Goal: Transaction & Acquisition: Purchase product/service

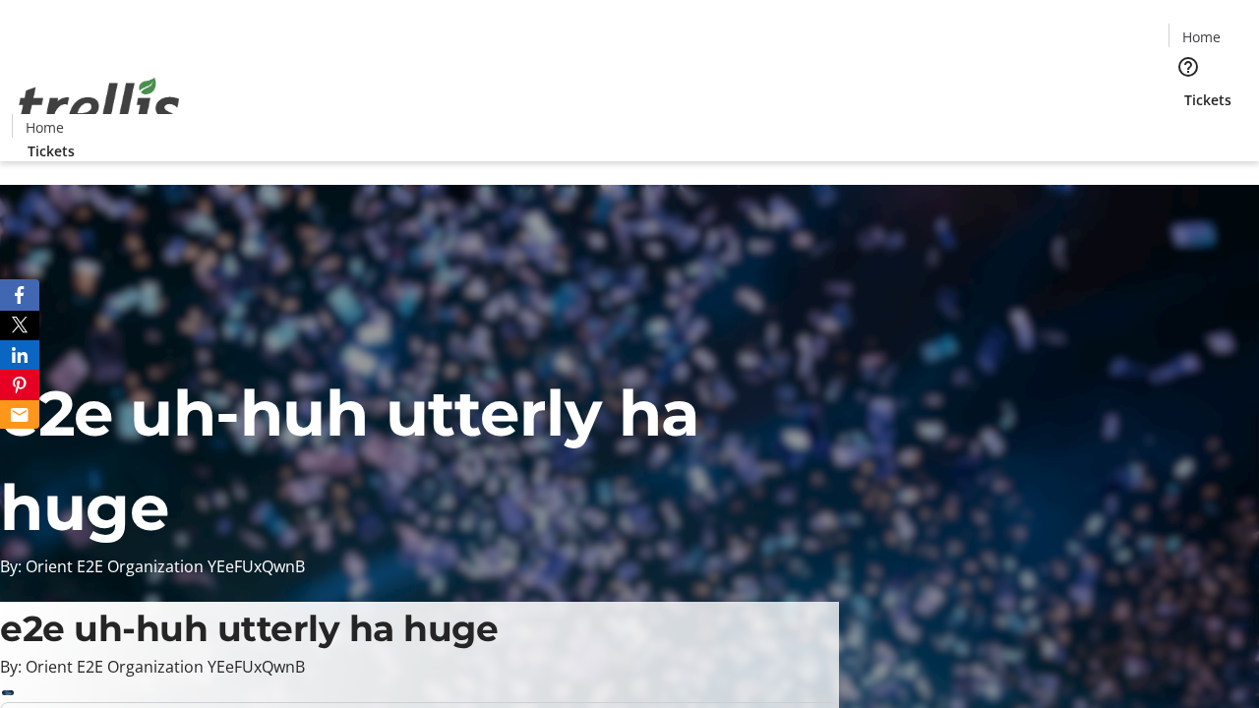
click at [1184, 89] on span "Tickets" at bounding box center [1207, 99] width 47 height 21
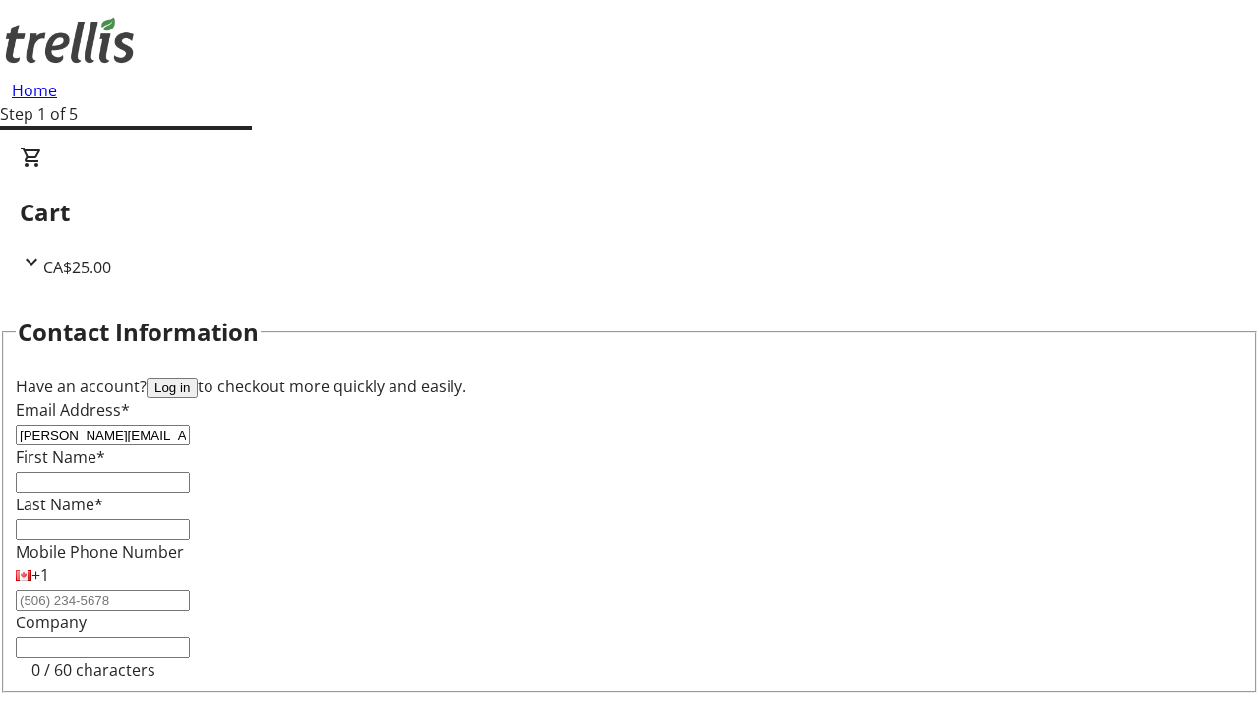
type input "[PERSON_NAME][EMAIL_ADDRESS][DOMAIN_NAME]"
type input "[PERSON_NAME]"
type input "Bechtelar"
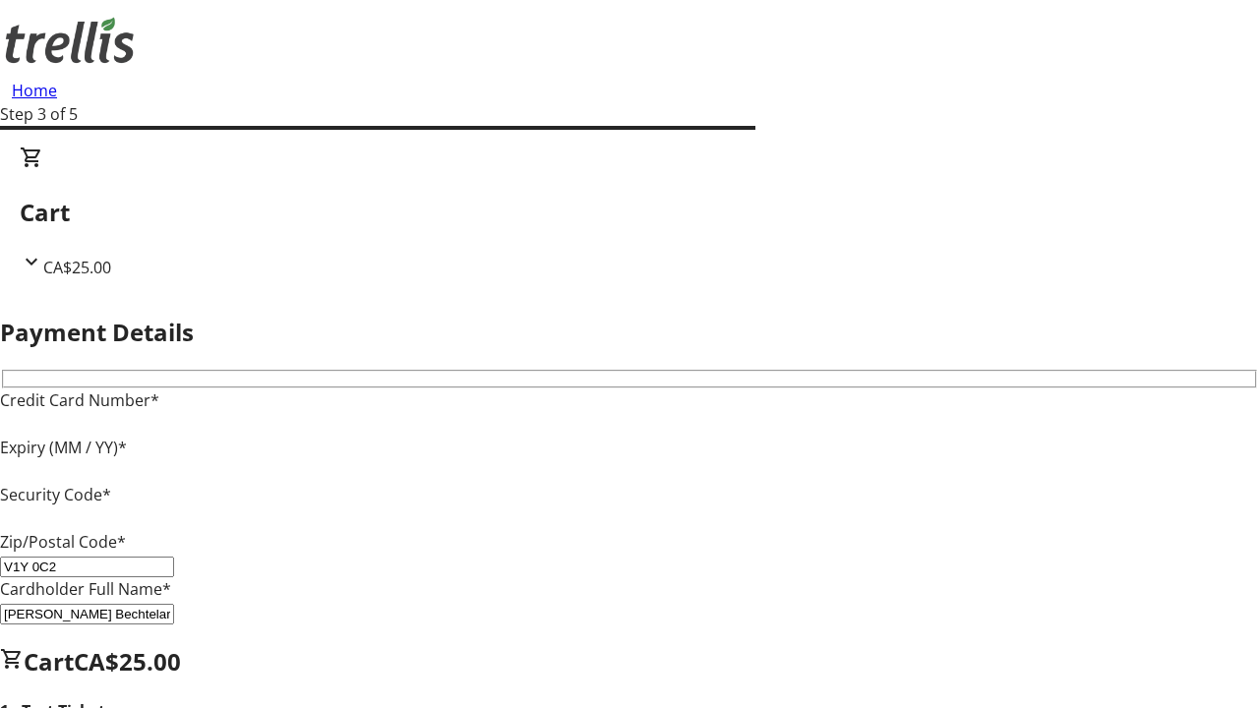
type input "V1Y 0C2"
